Goal: Task Accomplishment & Management: Manage account settings

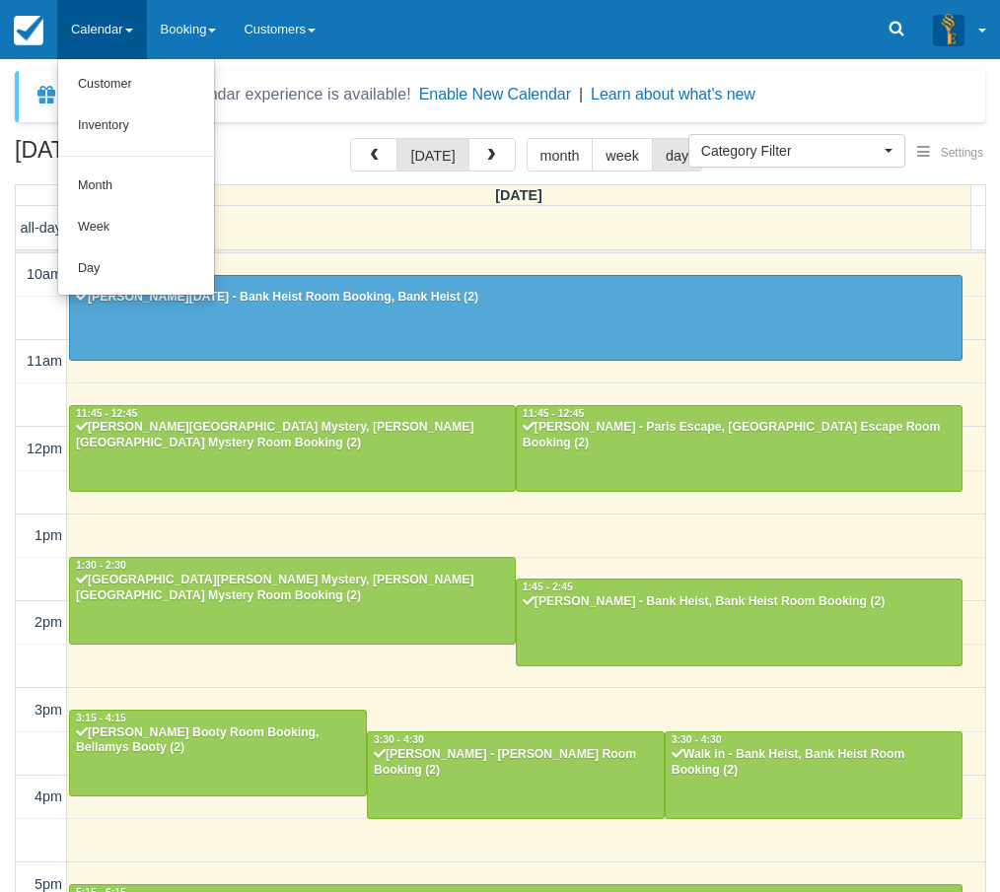
select select
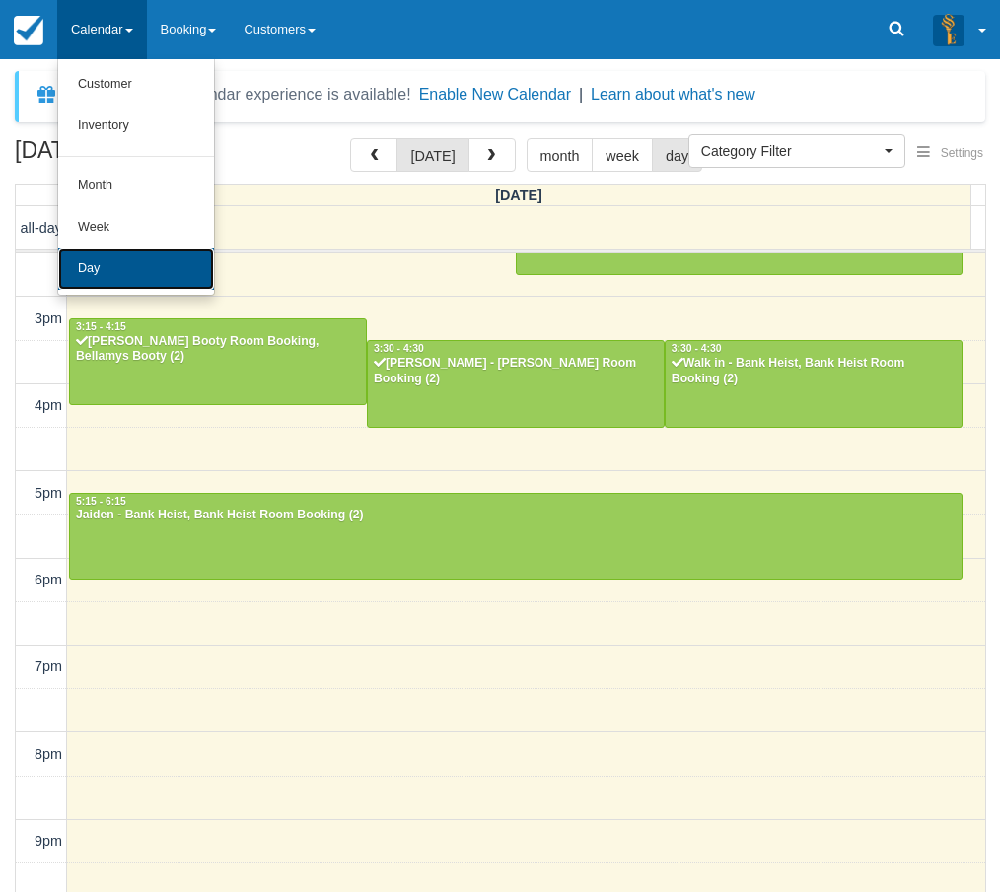
click at [116, 256] on link "Day" at bounding box center [136, 268] width 156 height 41
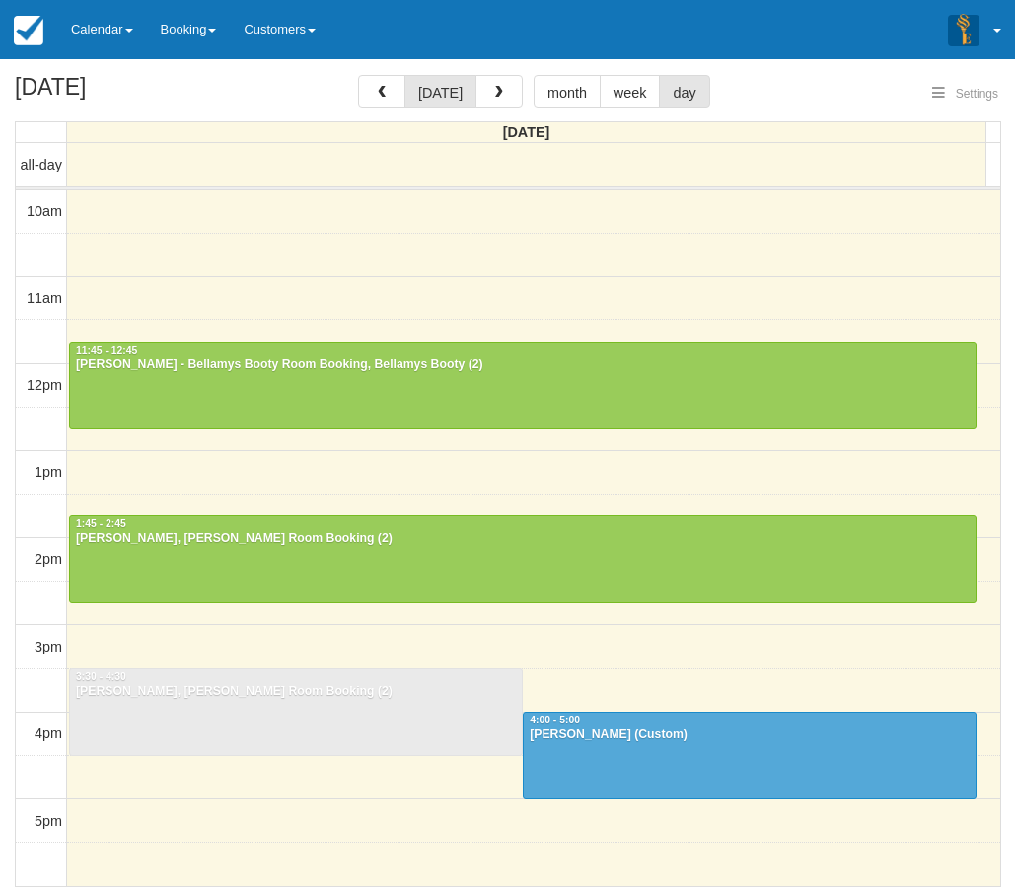
select select
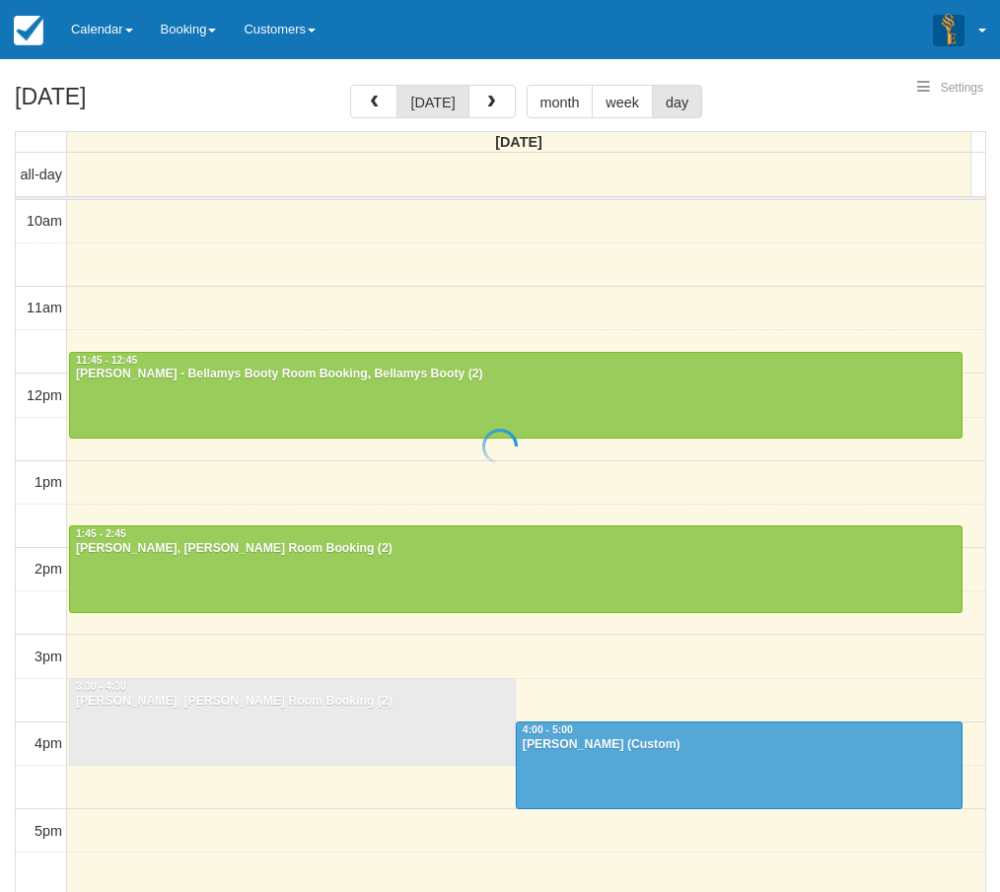
select select
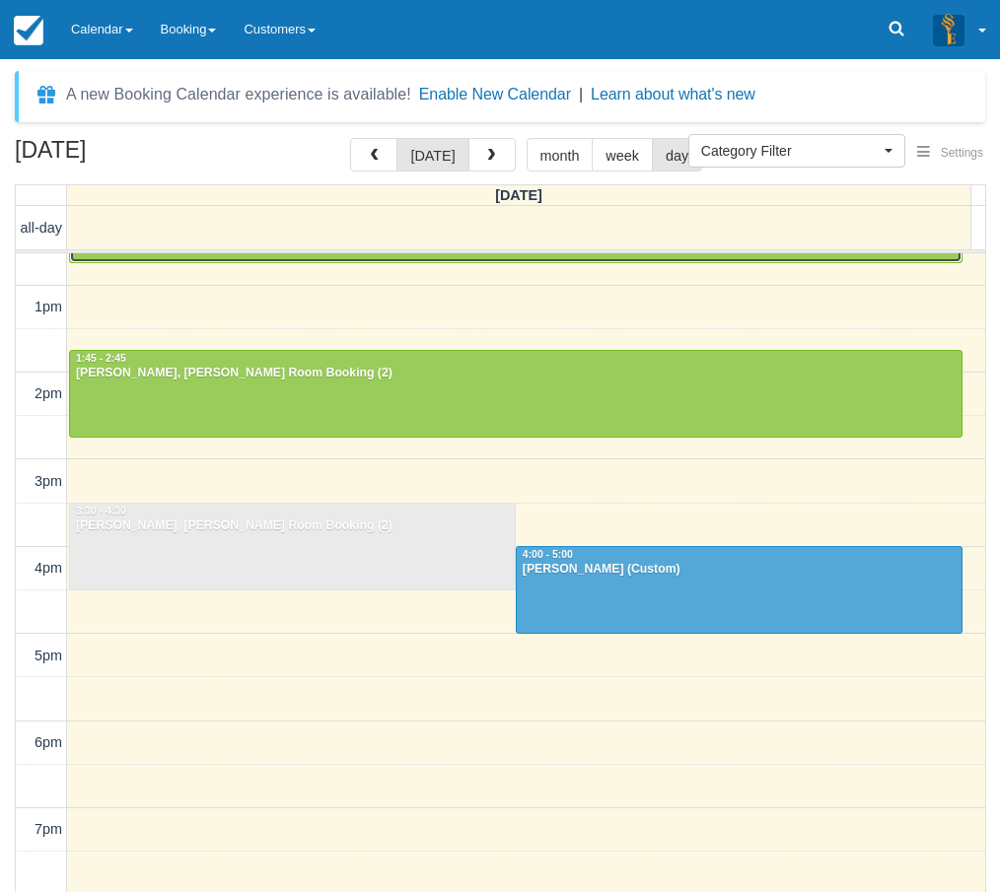
scroll to position [194, 0]
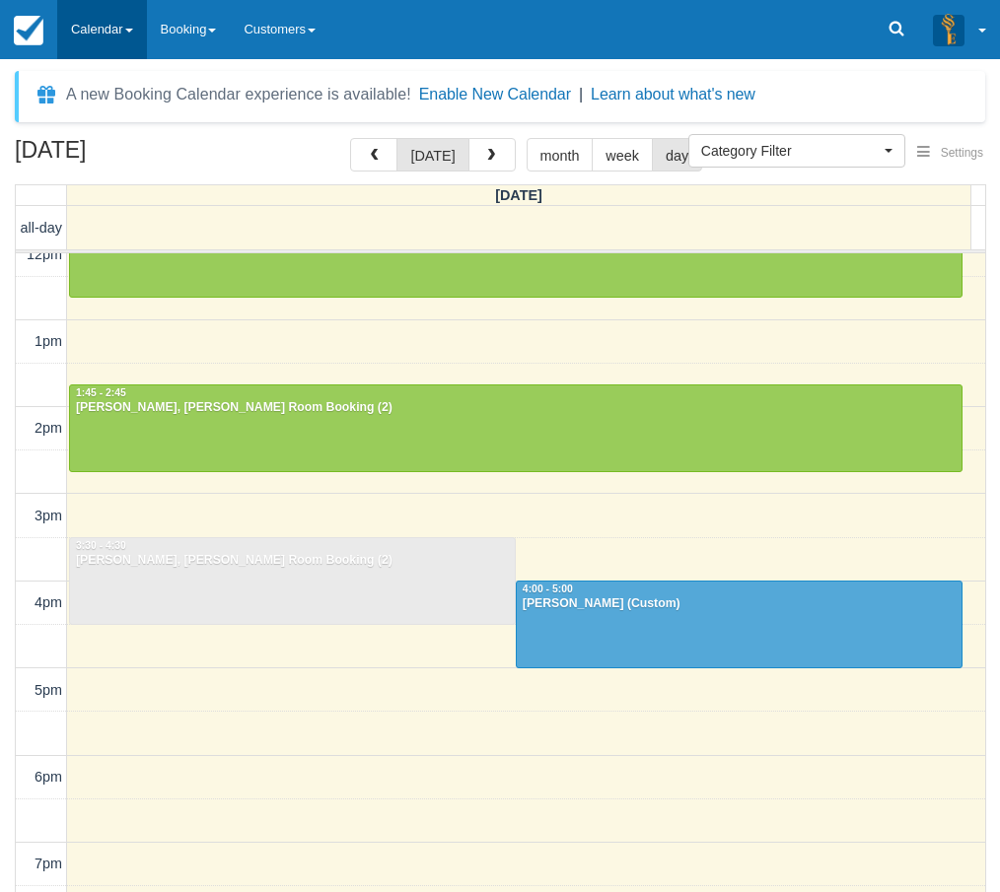
click at [114, 48] on link "Calendar" at bounding box center [102, 29] width 90 height 59
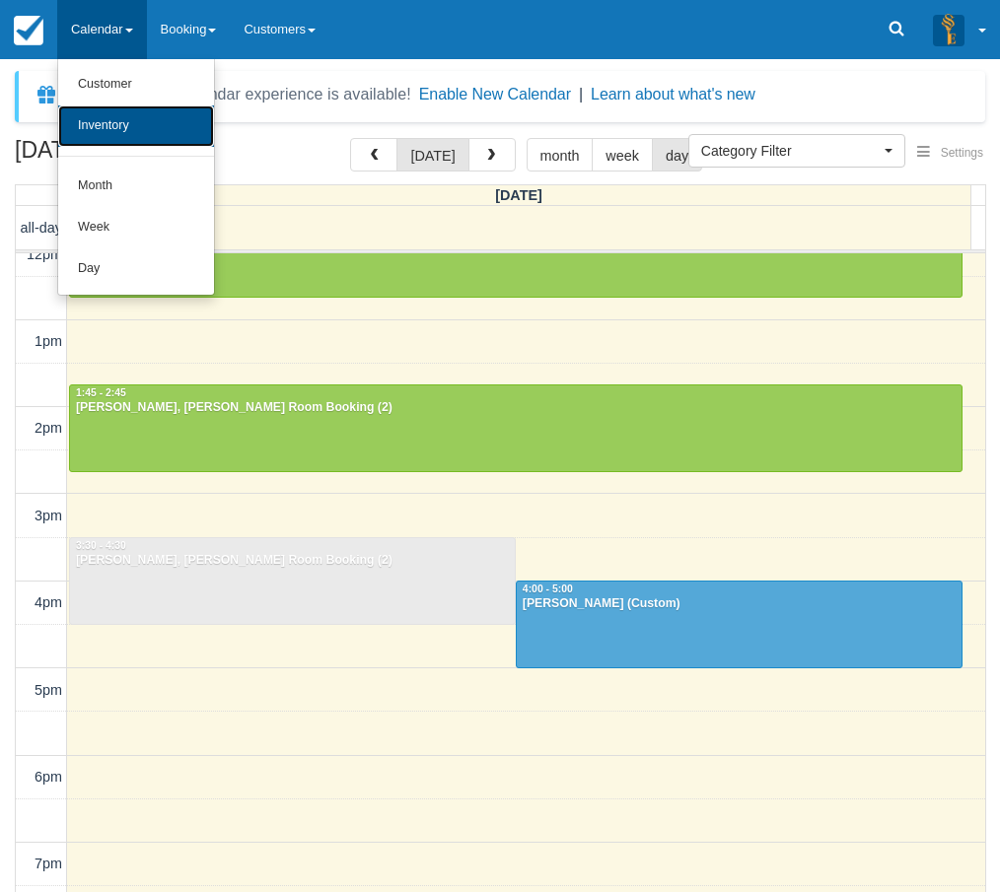
click at [126, 115] on link "Inventory" at bounding box center [136, 126] width 156 height 41
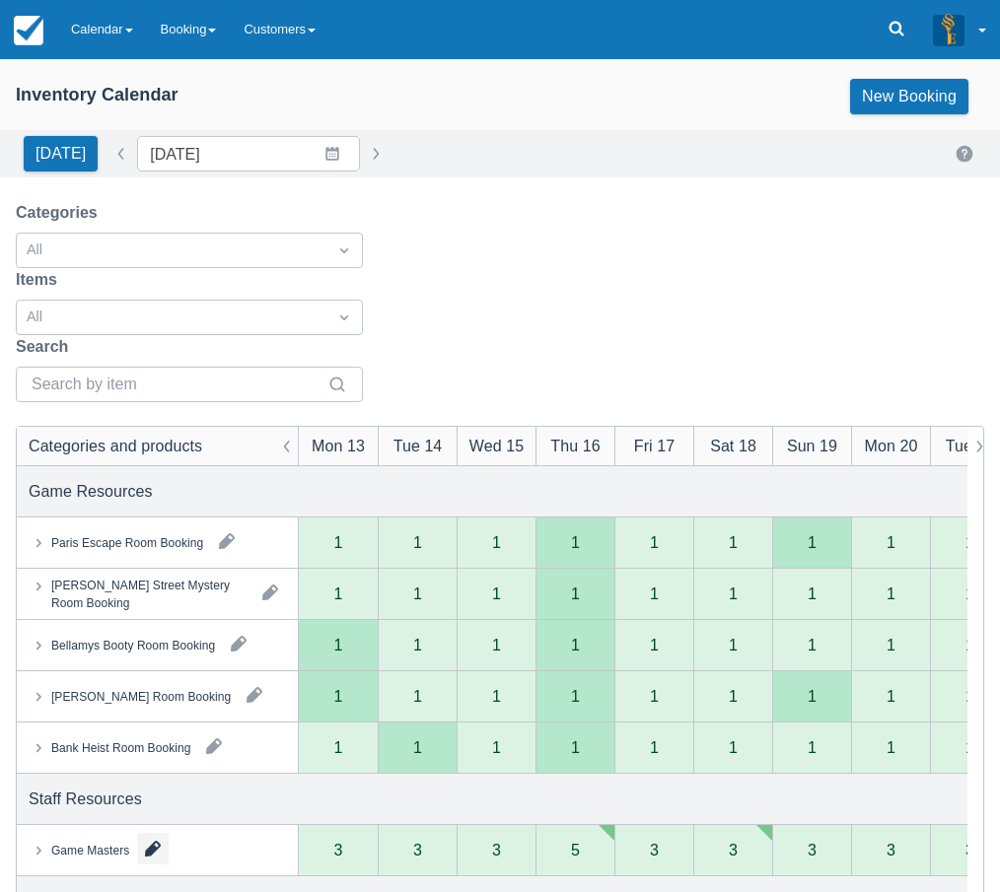
click at [157, 833] on button "button" at bounding box center [153, 849] width 32 height 32
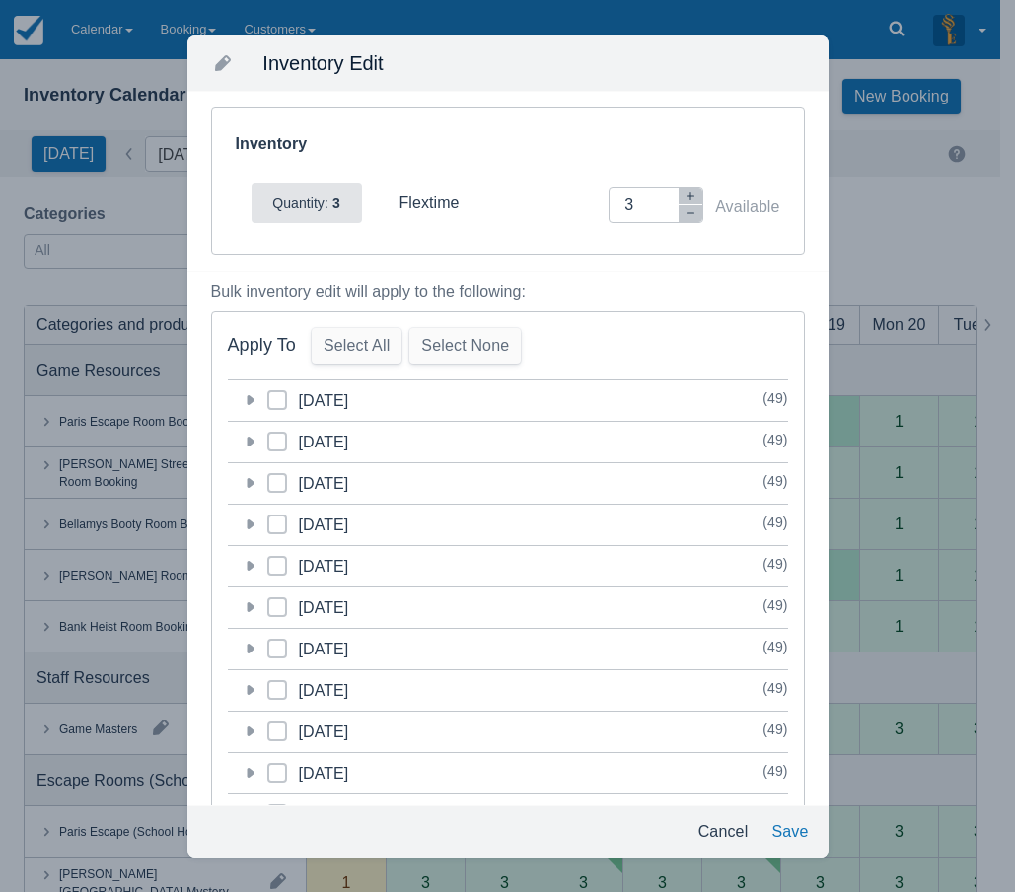
click at [281, 400] on span at bounding box center [277, 407] width 20 height 35
click at [268, 395] on input "category-1760274000" at bounding box center [267, 394] width 1 height 1
checkbox input "true"
click at [277, 447] on span at bounding box center [277, 449] width 20 height 35
click at [268, 437] on input "category-1760360400" at bounding box center [267, 436] width 1 height 1
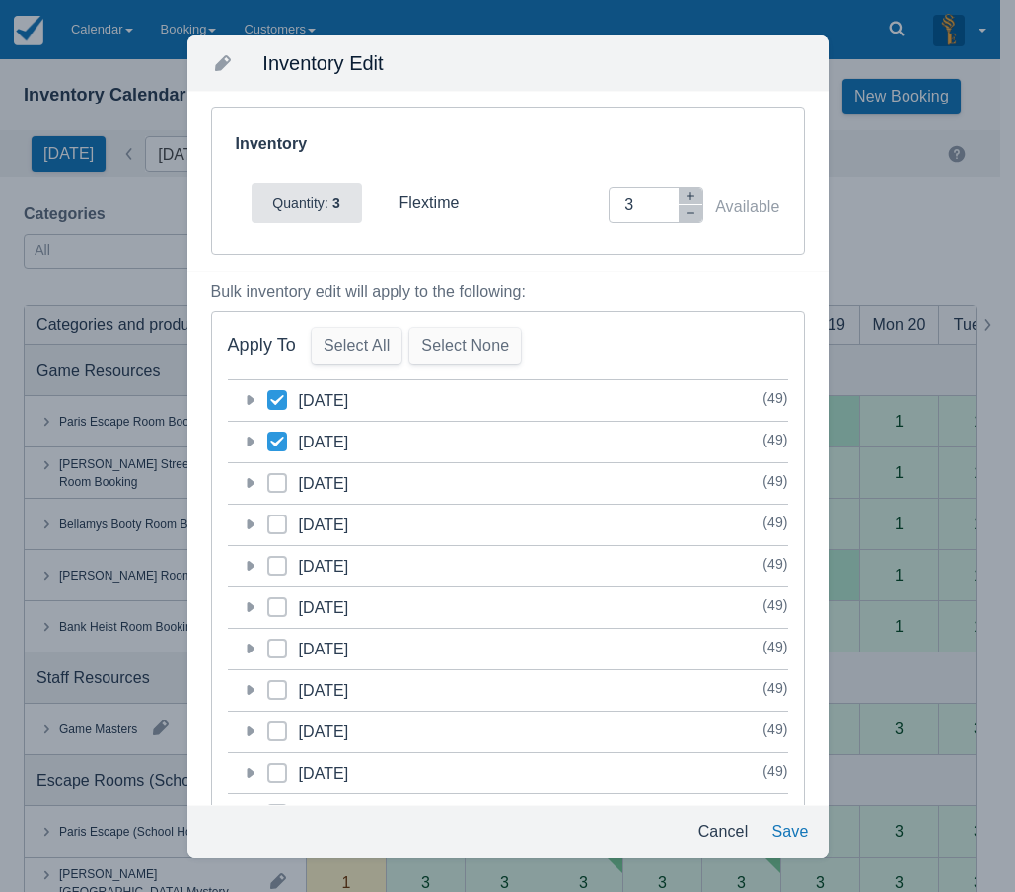
checkbox input "true"
click at [277, 481] on icon at bounding box center [277, 483] width 8 height 8
click at [268, 478] on input "category-1760446800" at bounding box center [267, 477] width 1 height 1
checkbox input "true"
click at [684, 214] on icon "button" at bounding box center [690, 213] width 12 height 12
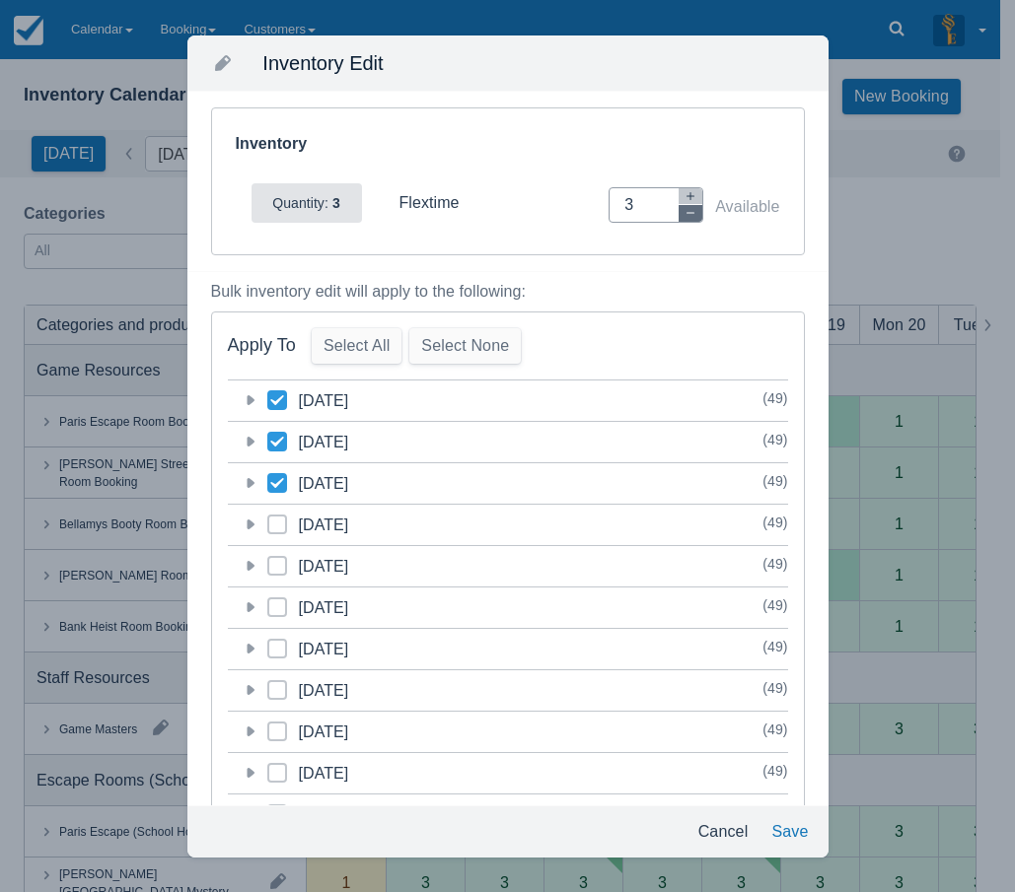
type input "2"
click at [795, 831] on button "Save" at bounding box center [789, 832] width 52 height 35
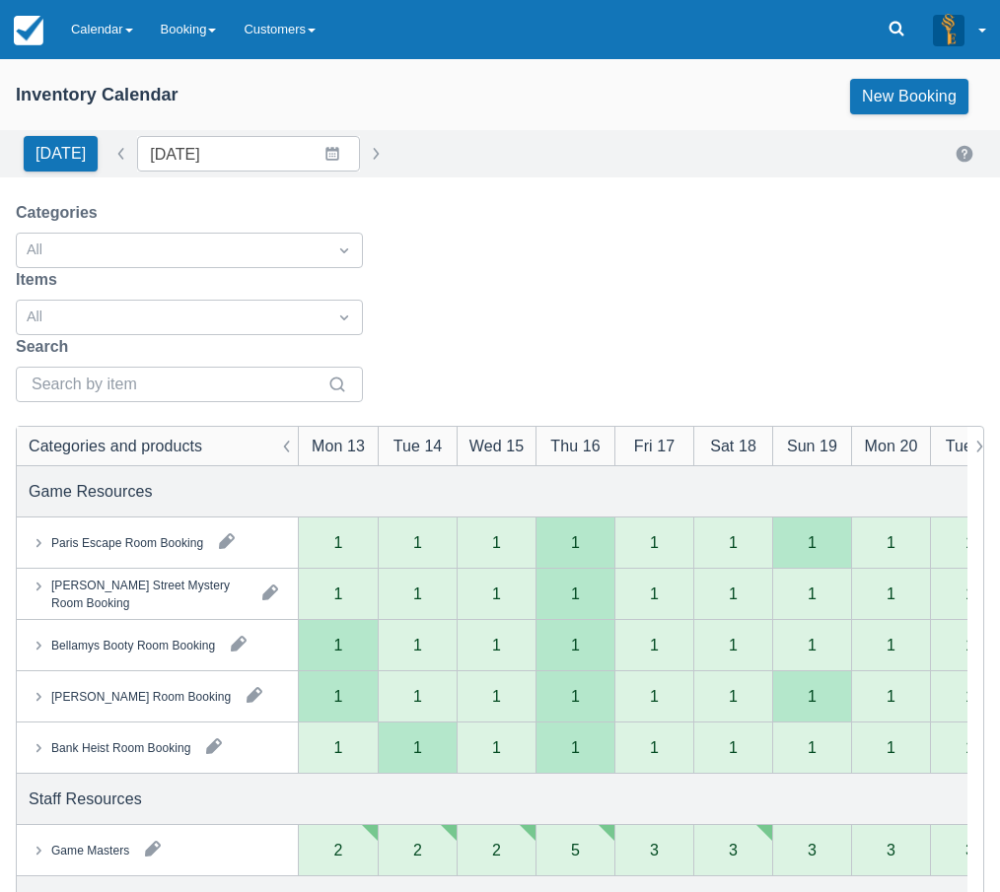
scroll to position [197, 0]
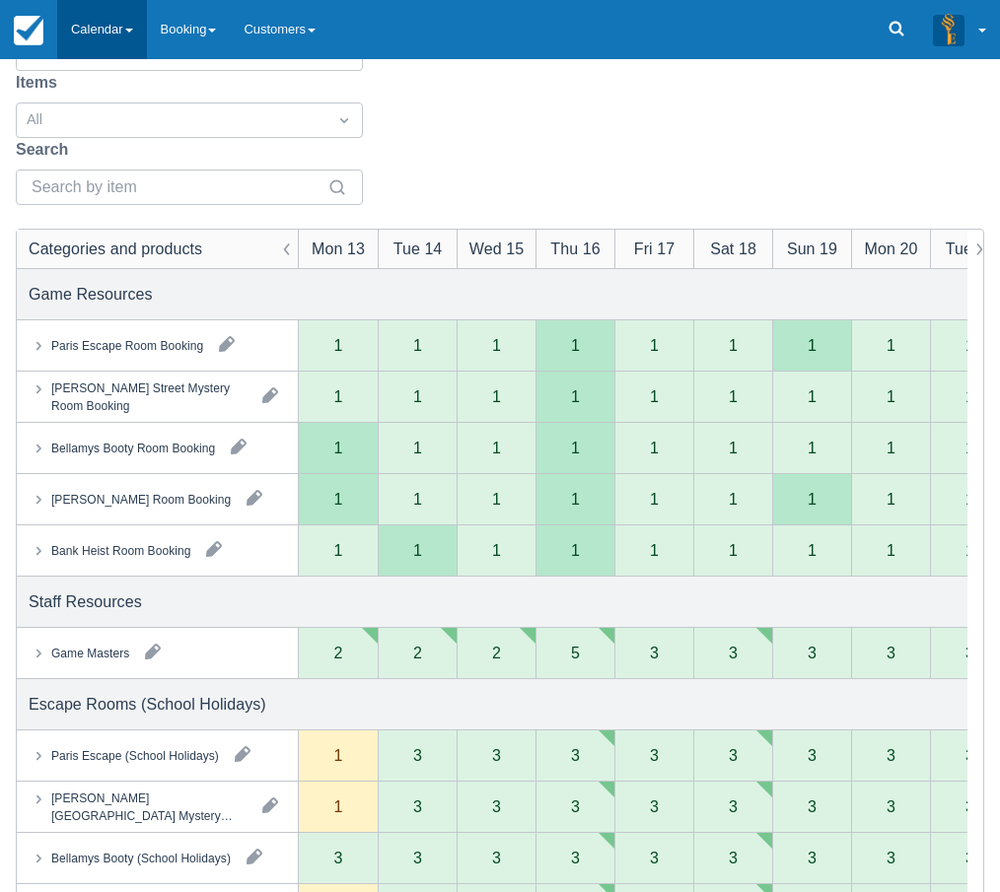
click at [141, 31] on link "Calendar" at bounding box center [102, 29] width 90 height 59
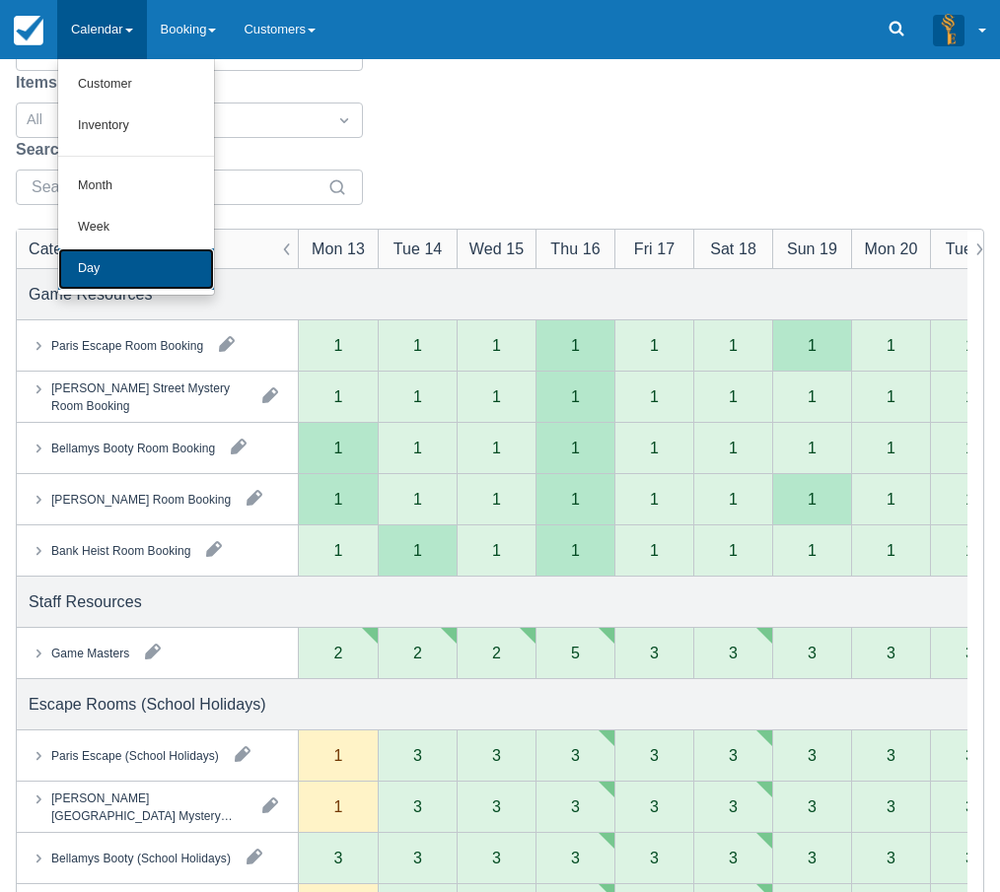
click at [101, 257] on link "Day" at bounding box center [136, 268] width 156 height 41
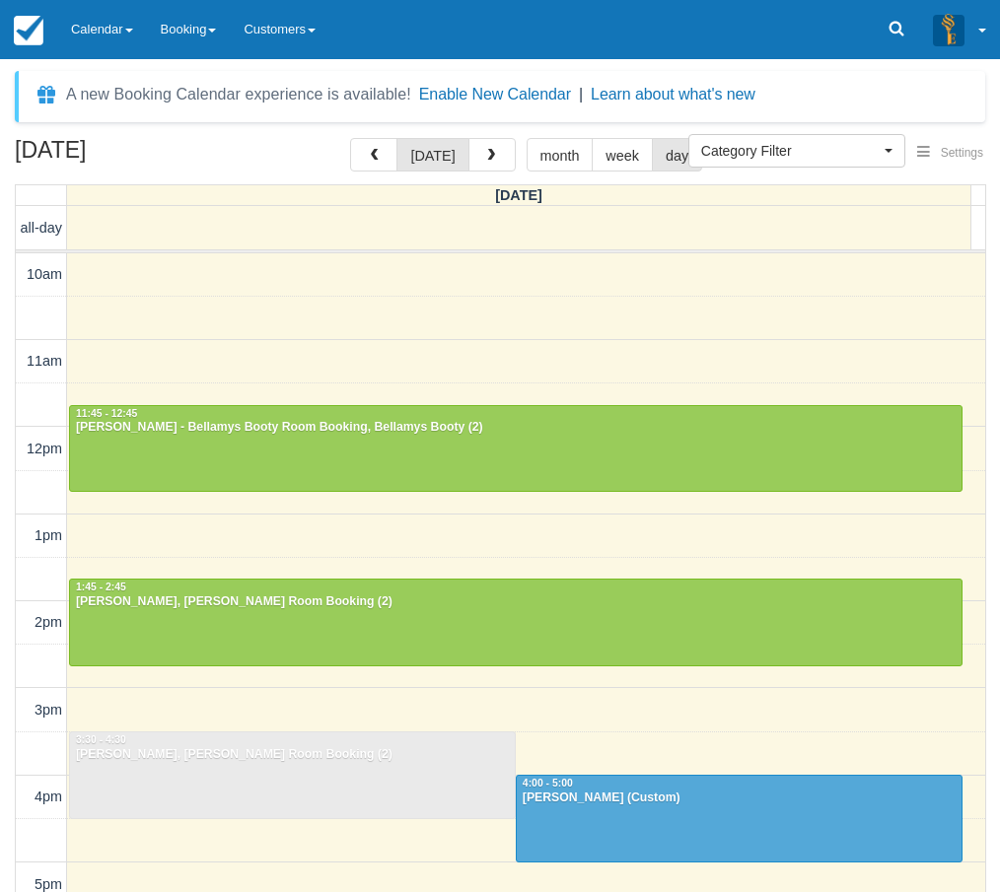
select select
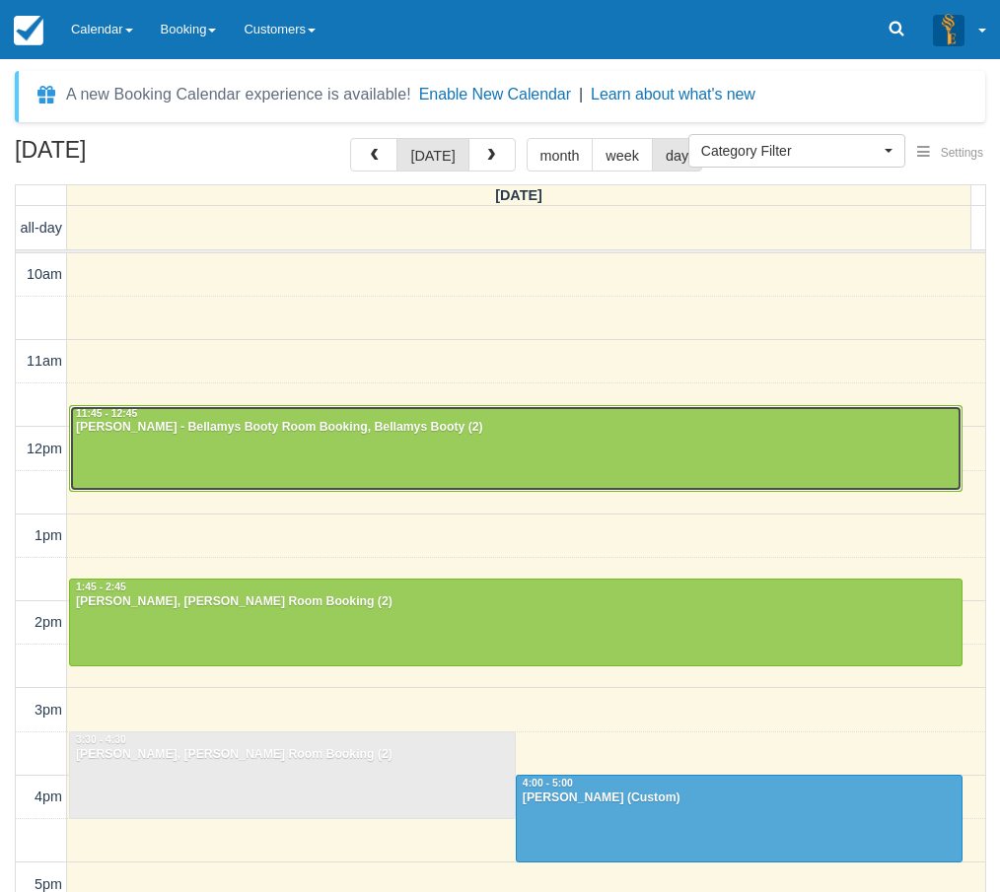
click at [206, 437] on div at bounding box center [515, 448] width 891 height 85
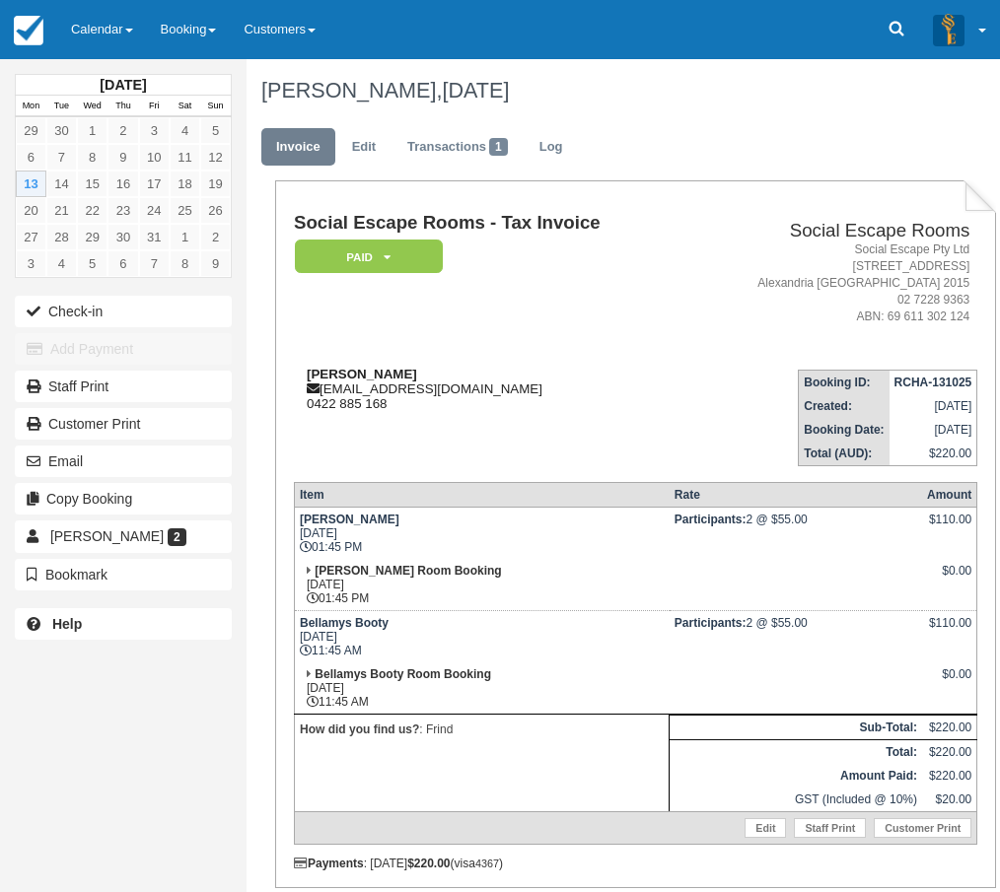
click at [353, 390] on div "[PERSON_NAME] [EMAIL_ADDRESS][DOMAIN_NAME] 0422 885 168" at bounding box center [490, 389] width 392 height 44
click at [441, 141] on link "Transactions 1" at bounding box center [457, 147] width 130 height 38
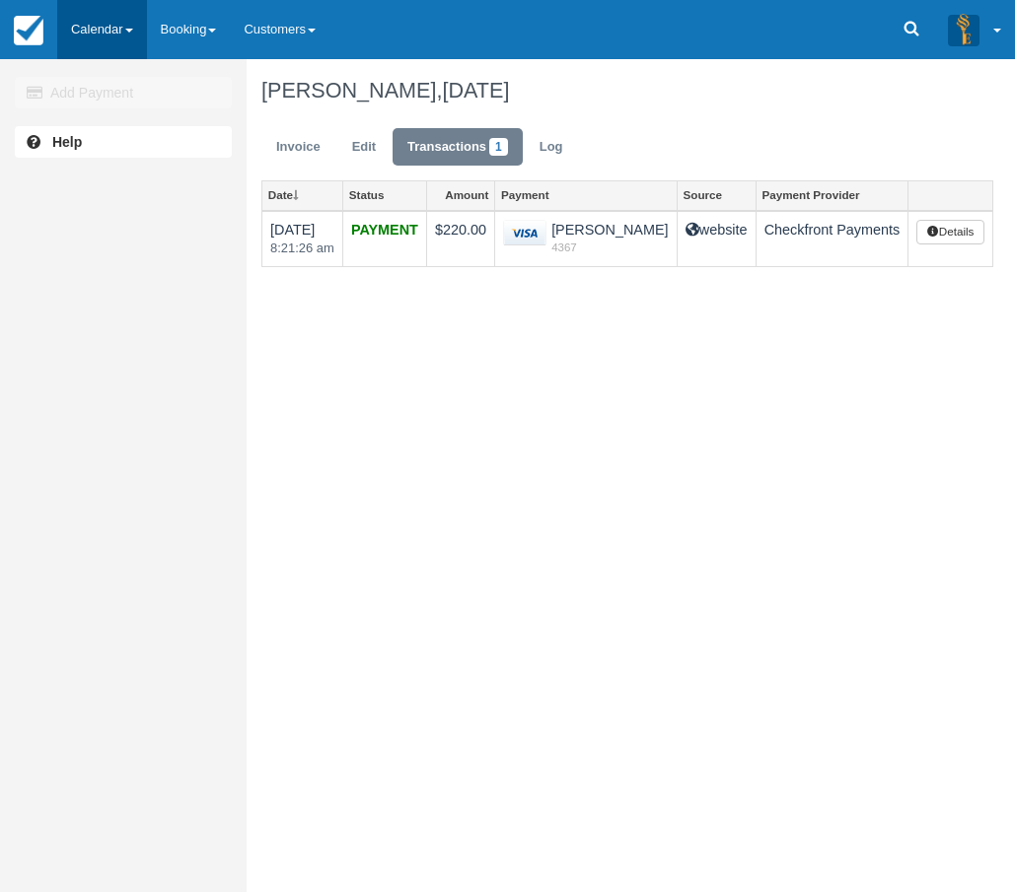
click at [110, 35] on link "Calendar" at bounding box center [102, 29] width 90 height 59
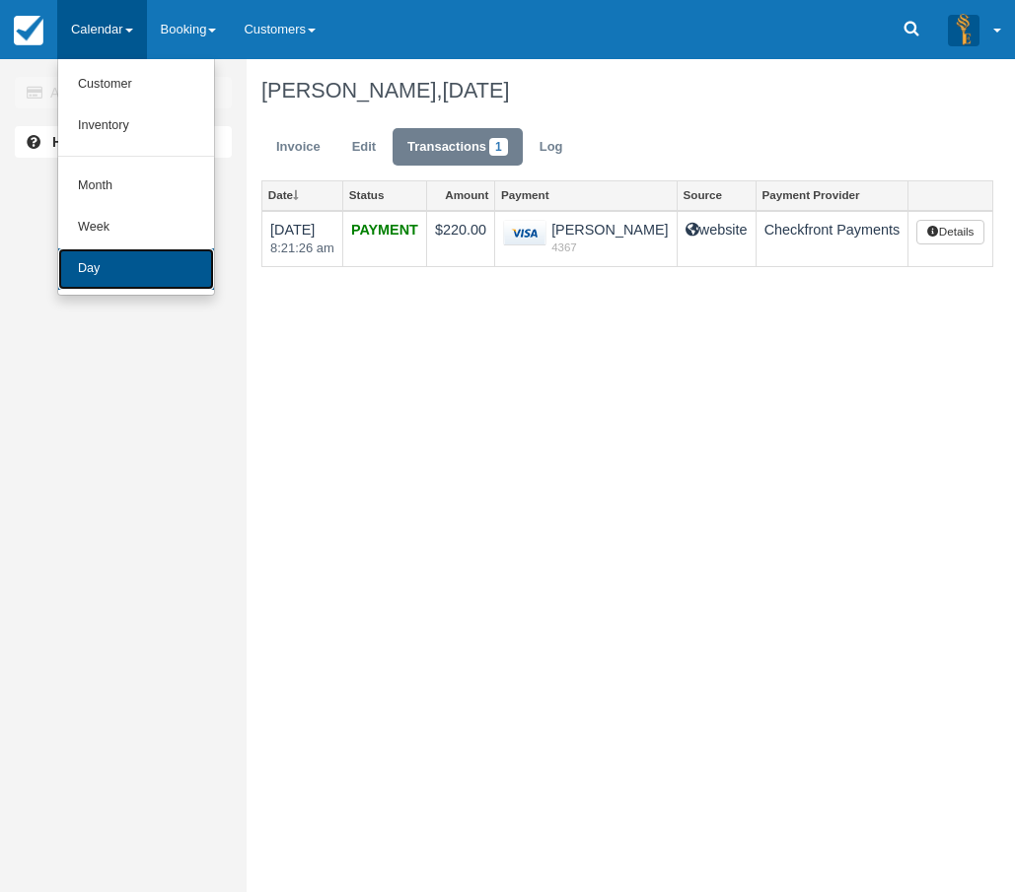
click at [112, 261] on link "Day" at bounding box center [136, 268] width 156 height 41
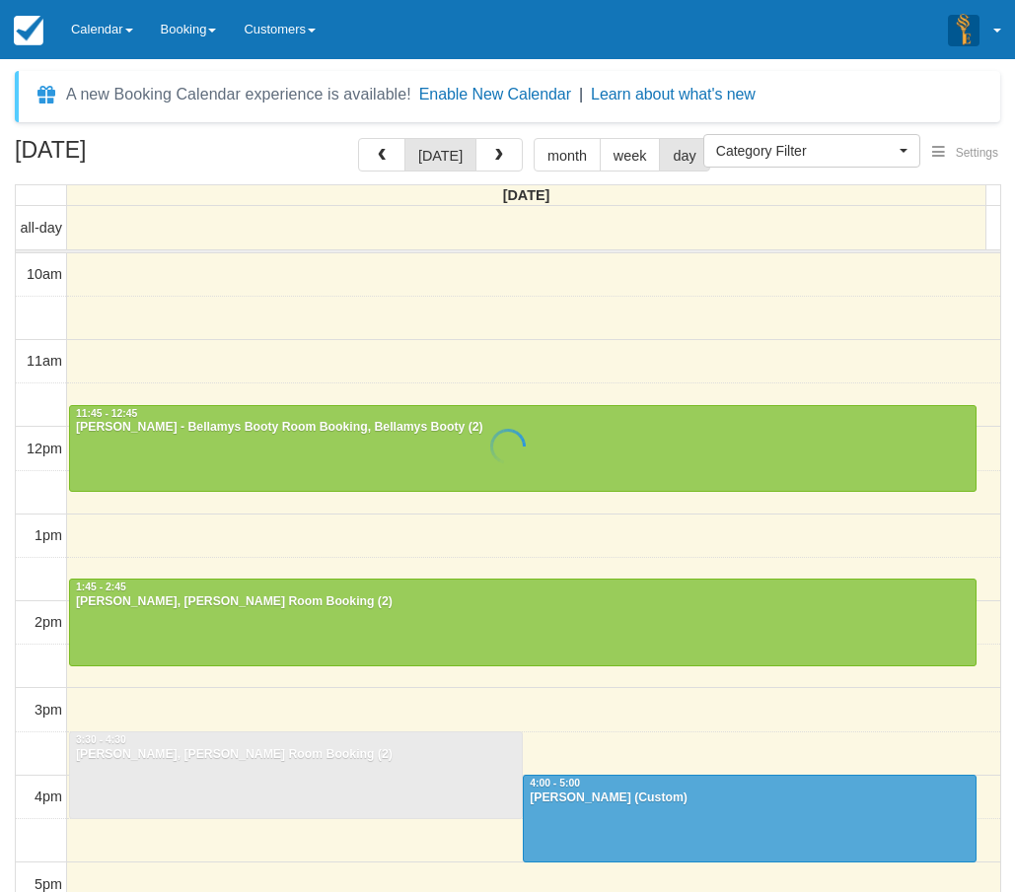
select select
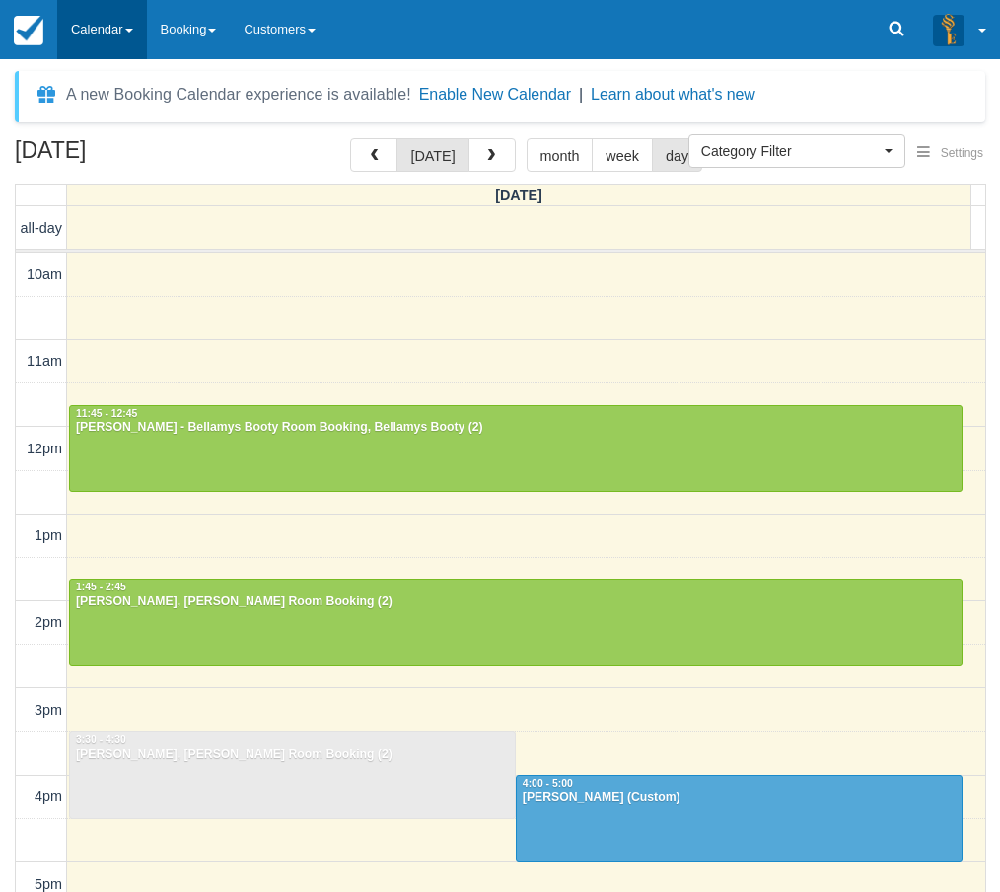
click at [84, 34] on link "Calendar" at bounding box center [102, 29] width 90 height 59
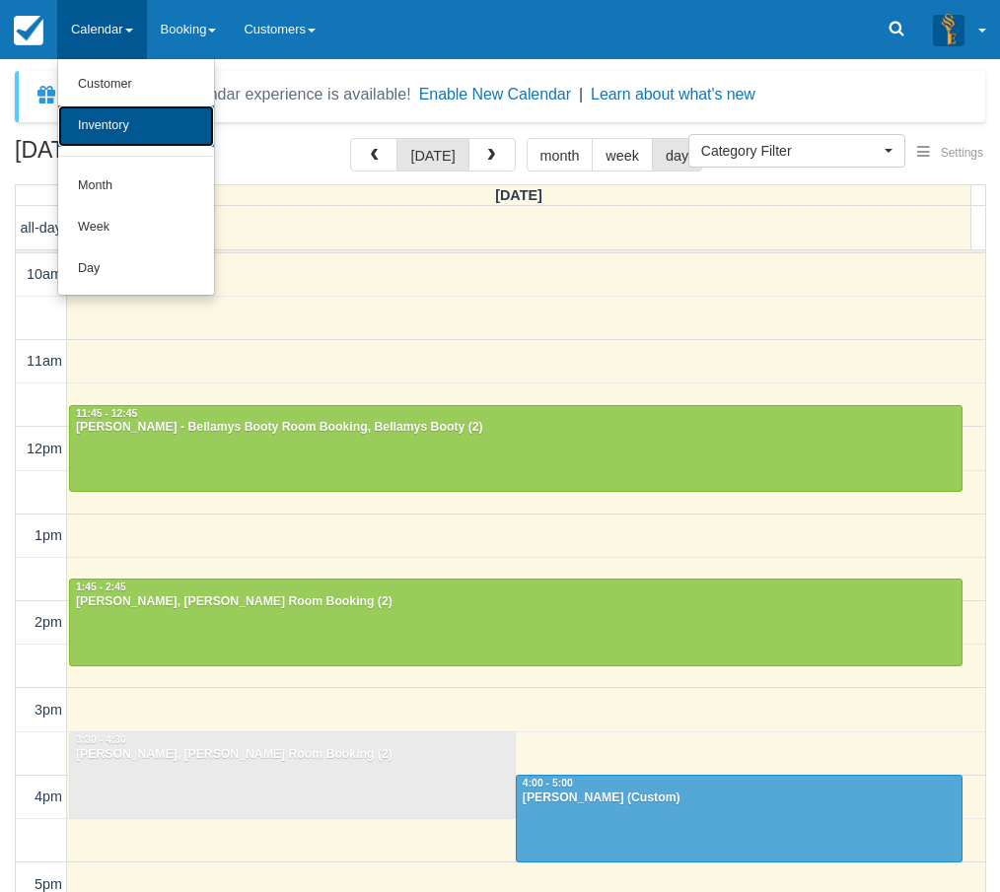
click at [107, 120] on link "Inventory" at bounding box center [136, 126] width 156 height 41
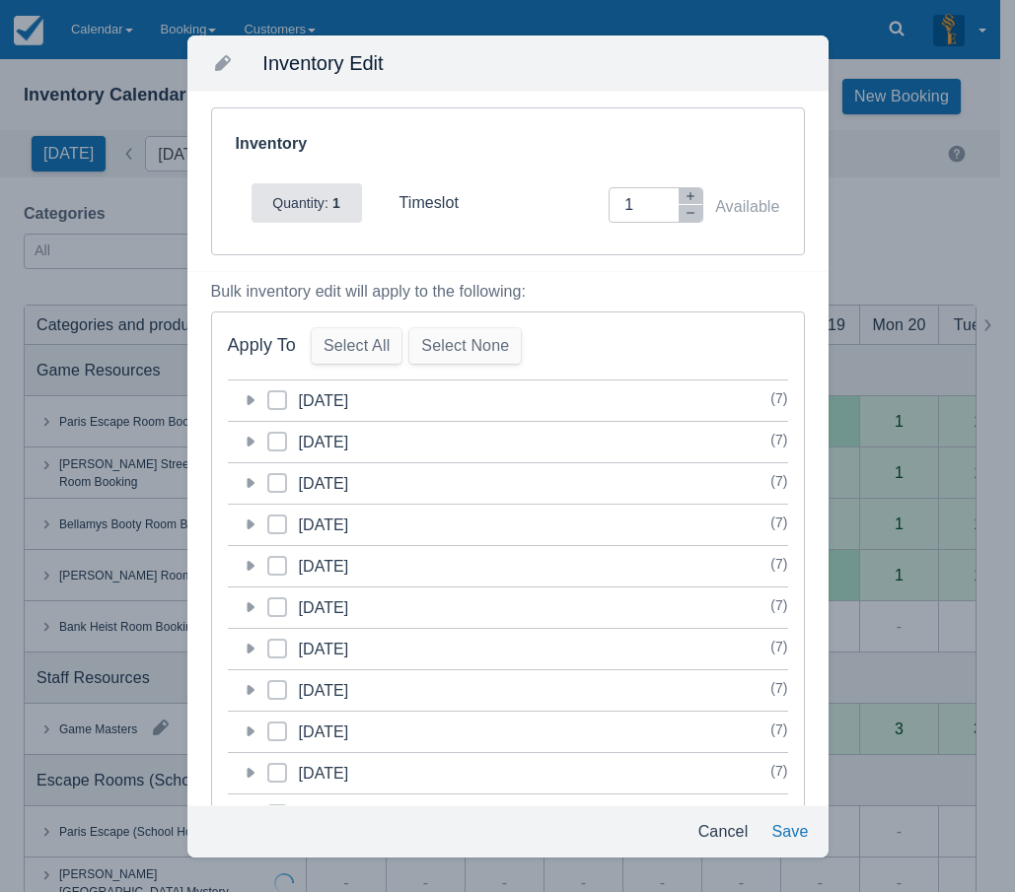
click at [251, 404] on icon at bounding box center [250, 400] width 20 height 20
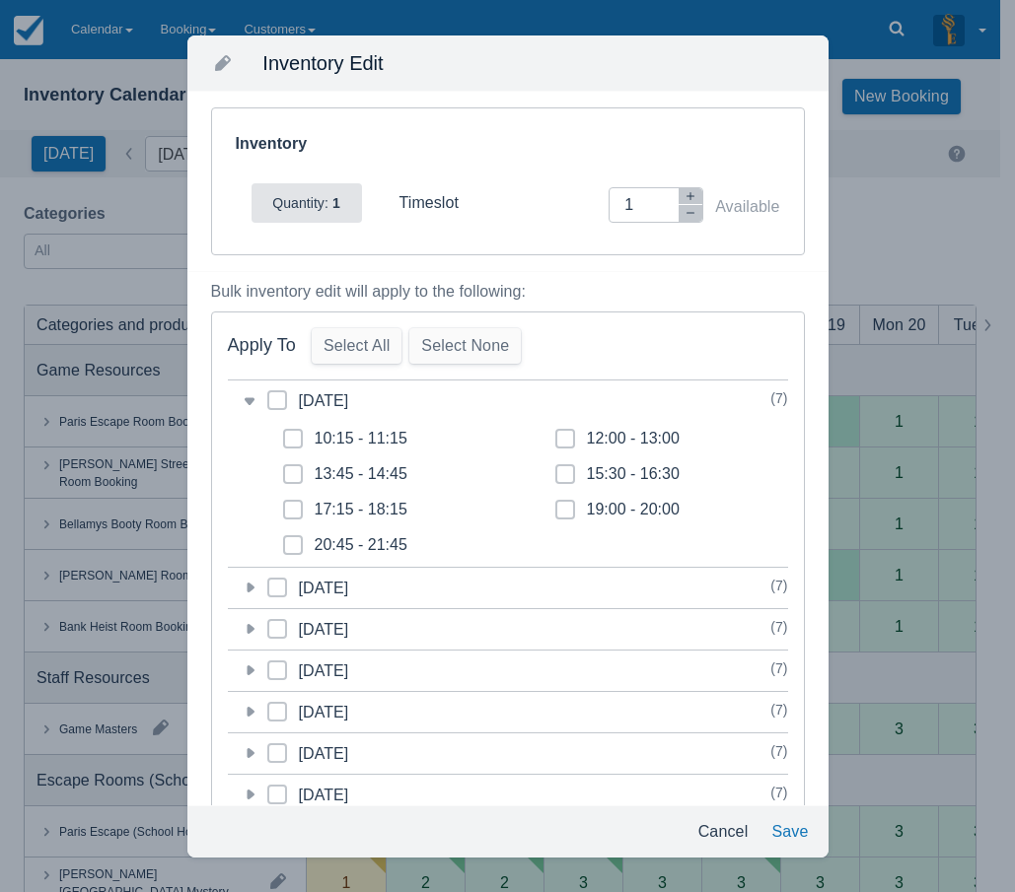
drag, startPoint x: 556, startPoint y: 442, endPoint x: 595, endPoint y: 426, distance: 41.6
click at [561, 441] on icon at bounding box center [565, 439] width 8 height 8
click at [556, 434] on input "12:00 - 13:00" at bounding box center [555, 433] width 1 height 1
checkbox input "true"
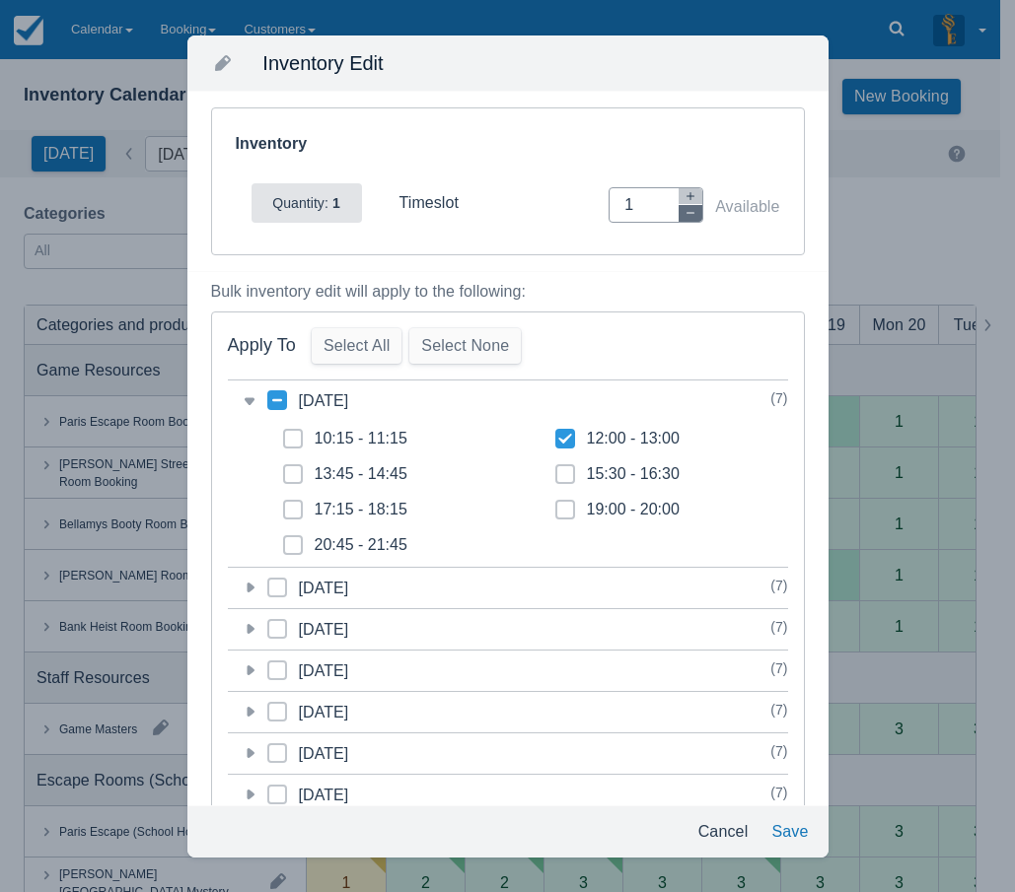
click at [683, 216] on button "button" at bounding box center [690, 213] width 24 height 17
type input "0"
click at [788, 828] on button "Save" at bounding box center [789, 832] width 52 height 35
